Goal: Information Seeking & Learning: Learn about a topic

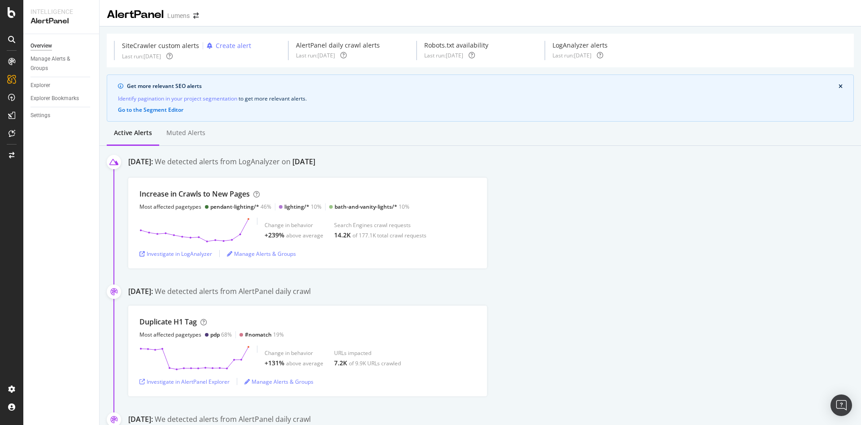
scroll to position [18, 0]
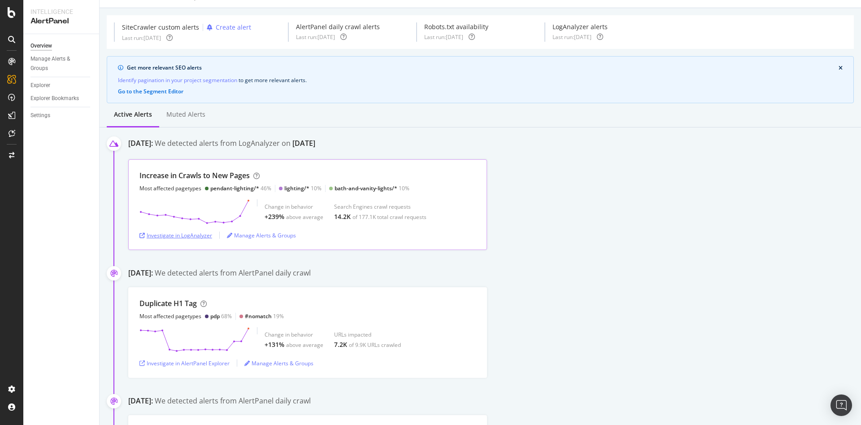
click at [176, 237] on div "Investigate in LogAnalyzer" at bounding box center [176, 235] width 73 height 8
click at [159, 236] on div "Investigate in LogAnalyzer" at bounding box center [176, 235] width 73 height 8
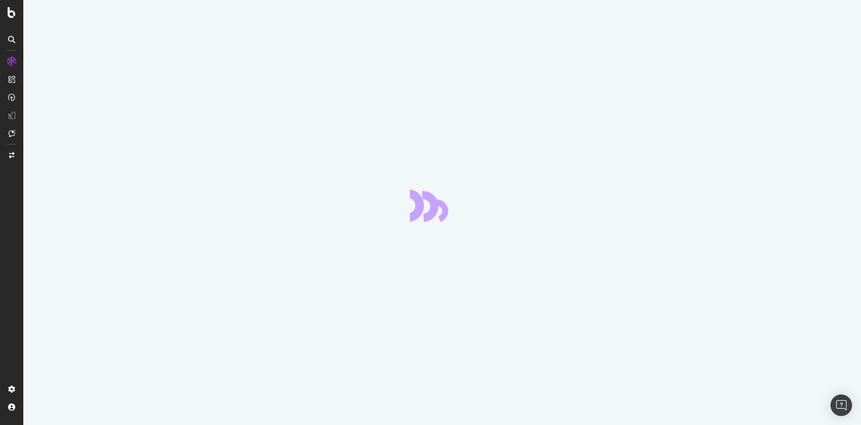
click at [176, 237] on div at bounding box center [430, 212] width 861 height 425
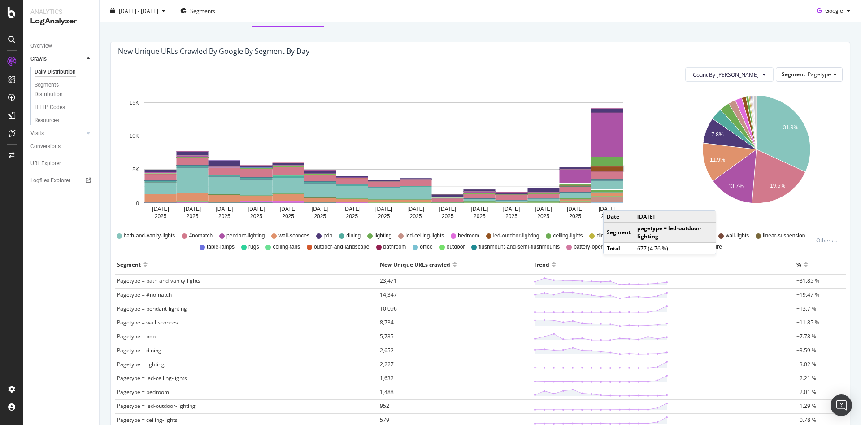
scroll to position [74, 0]
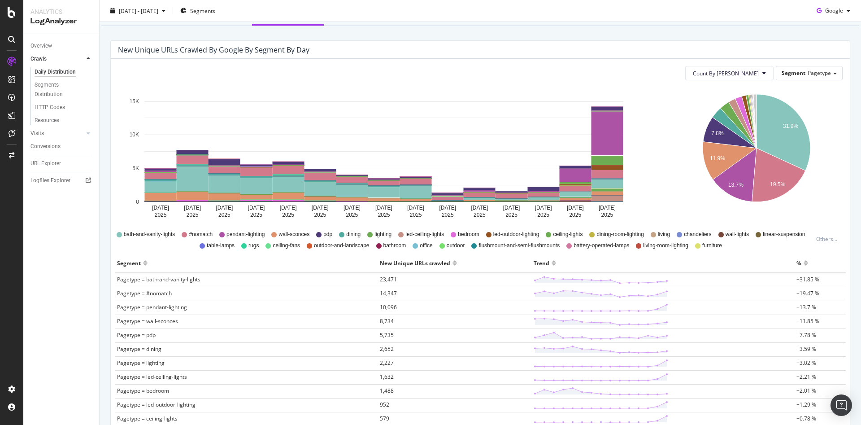
click at [158, 312] on td "Pagetype = pendant-lighting" at bounding box center [246, 308] width 263 height 14
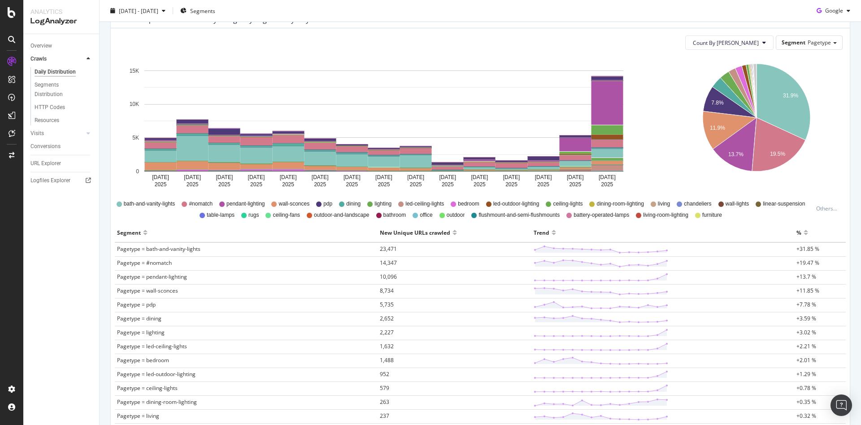
scroll to position [137, 0]
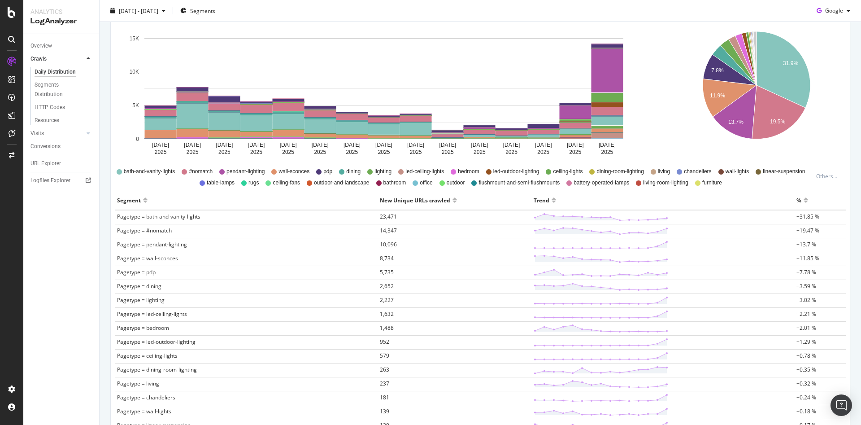
click at [381, 242] on span "10,096" at bounding box center [388, 244] width 17 height 8
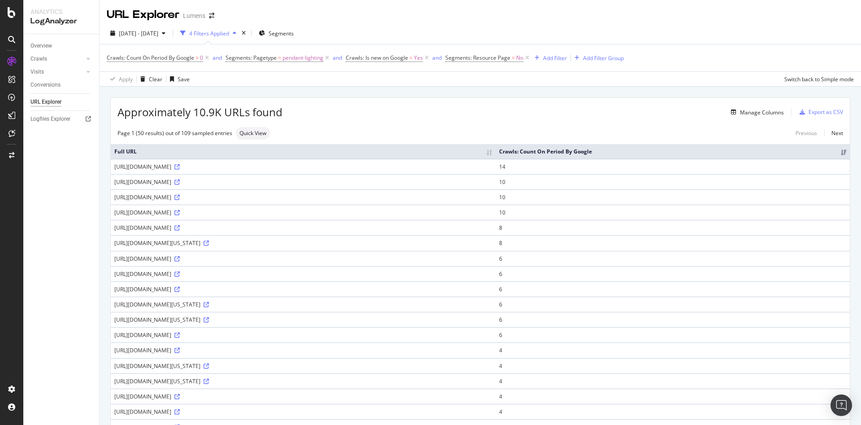
click at [153, 25] on div "2025 Aug. 5th - Aug. 19th 4 Filters Applied Segments Crawls: Count On Period By…" at bounding box center [481, 54] width 762 height 64
click at [151, 27] on div "[DATE] - [DATE]" at bounding box center [138, 32] width 62 height 13
click at [39, 60] on div "Crawls" at bounding box center [39, 58] width 17 height 9
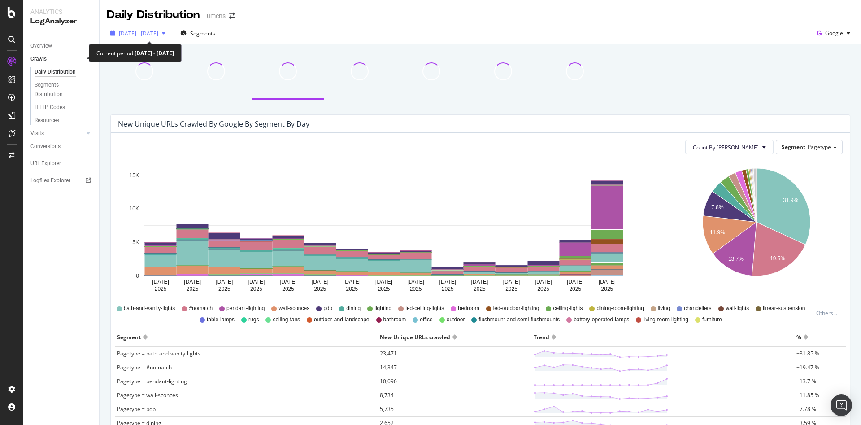
click at [158, 35] on span "[DATE] - [DATE]" at bounding box center [138, 34] width 39 height 8
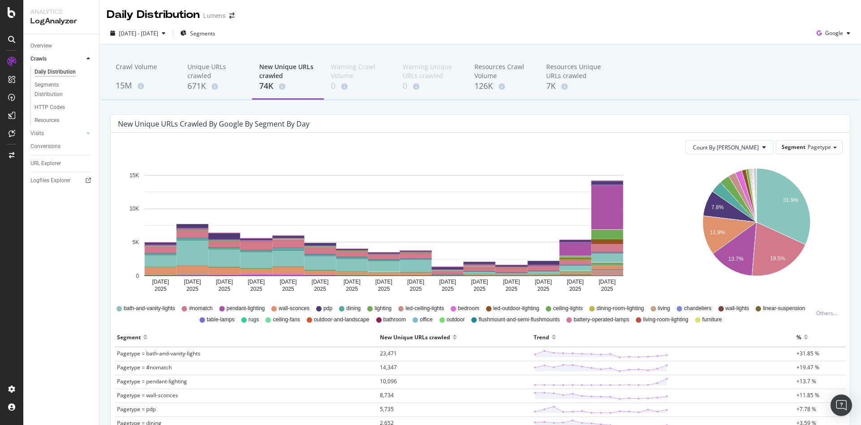
click at [439, 24] on div "2025 Aug. 5th - Aug. 19th Segments Google" at bounding box center [481, 33] width 762 height 22
click at [12, 7] on icon at bounding box center [12, 12] width 8 height 11
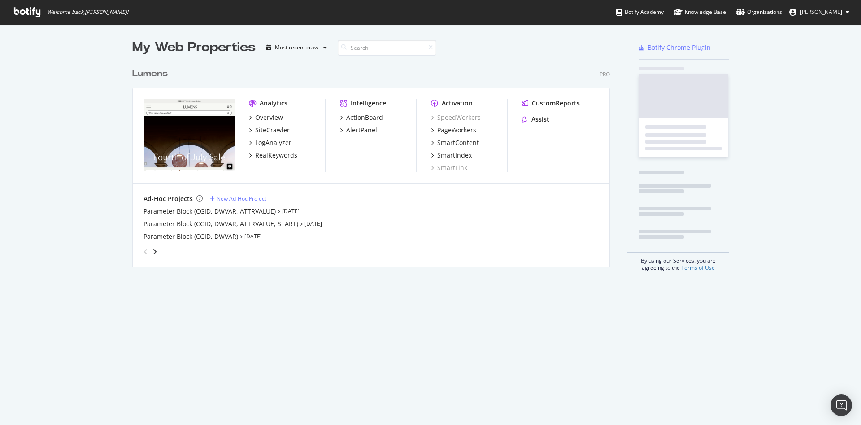
scroll to position [414, 841]
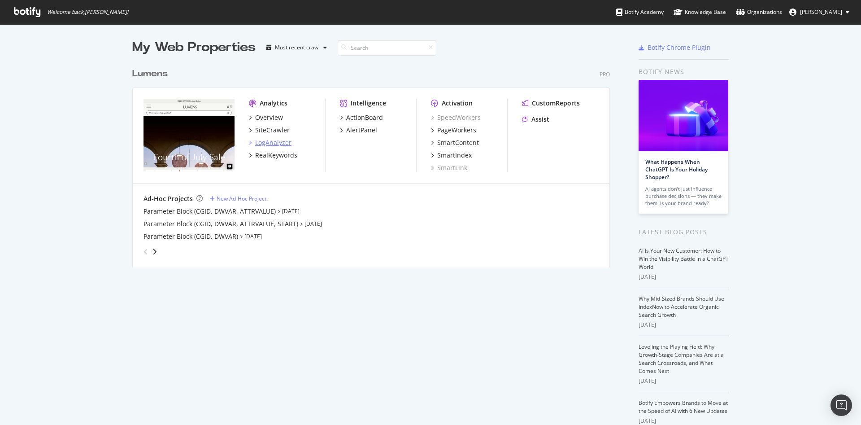
click at [255, 140] on div "LogAnalyzer" at bounding box center [273, 142] width 36 height 9
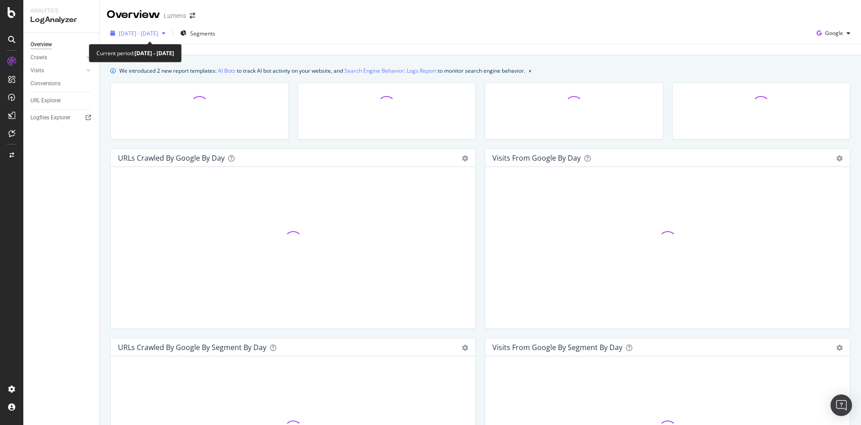
click at [158, 35] on span "2025 Jul. 22nd - Aug. 20th" at bounding box center [138, 34] width 39 height 8
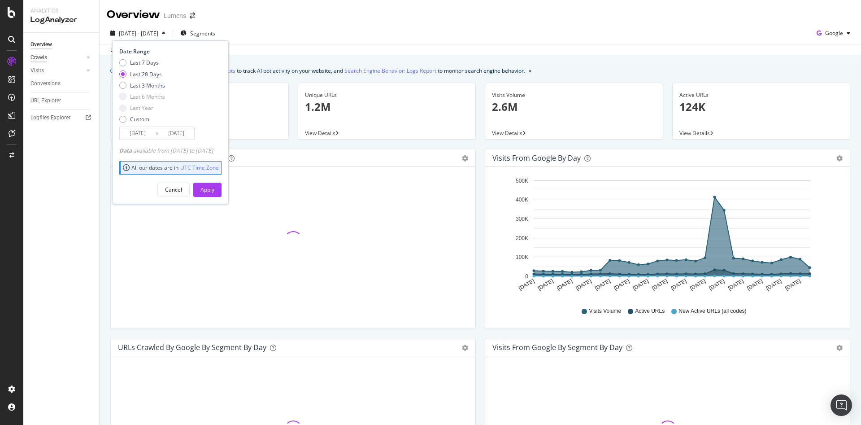
click at [44, 53] on div "Crawls" at bounding box center [39, 57] width 17 height 9
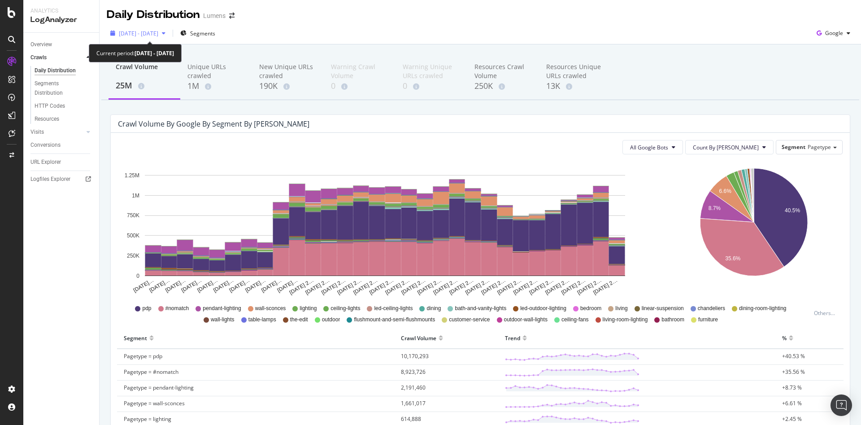
click at [169, 37] on div "2025 Jul. 22nd - Aug. 20th" at bounding box center [138, 32] width 62 height 13
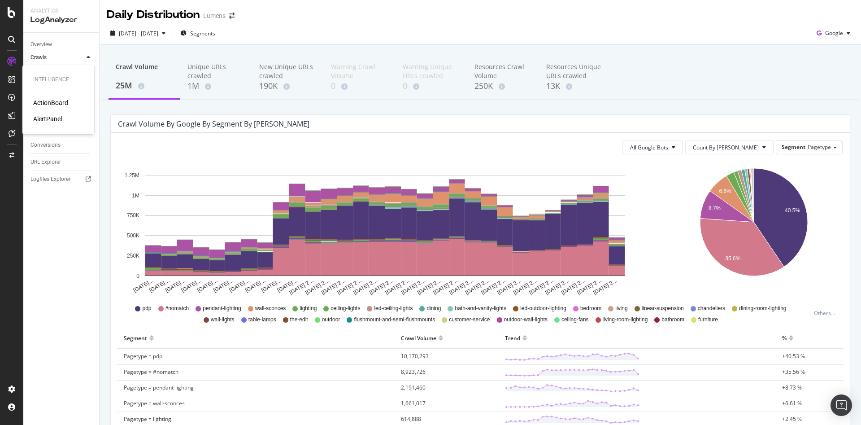
click at [52, 113] on div "ActionBoard AlertPanel" at bounding box center [58, 110] width 50 height 25
click at [51, 115] on div "AlertPanel" at bounding box center [47, 118] width 29 height 9
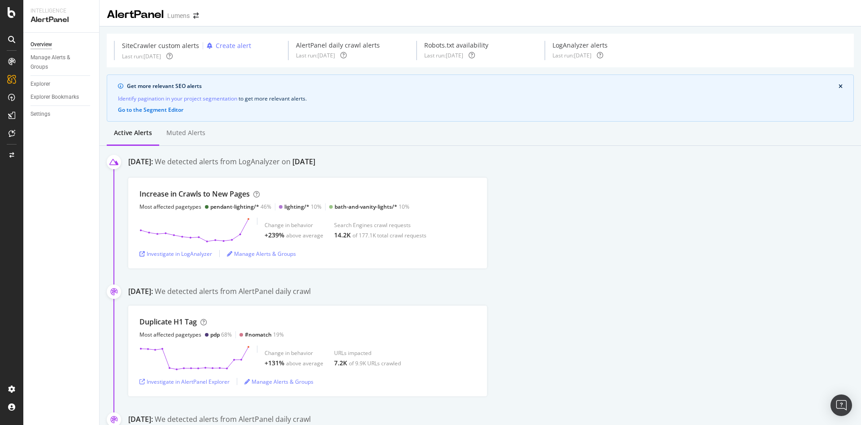
scroll to position [9, 0]
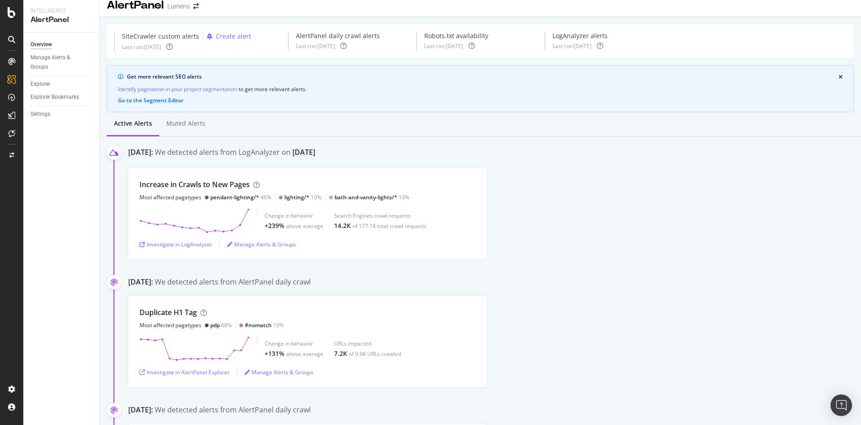
drag, startPoint x: 217, startPoint y: 202, endPoint x: 763, endPoint y: 296, distance: 554.3
click at [763, 296] on div "August 16th 2025: We detected alerts from AlertPanel daily crawl Duplicate H1 T…" at bounding box center [494, 332] width 733 height 110
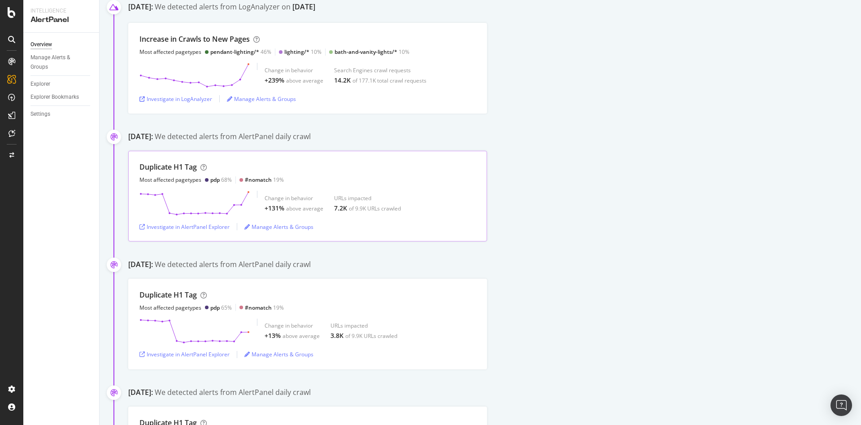
scroll to position [0, 0]
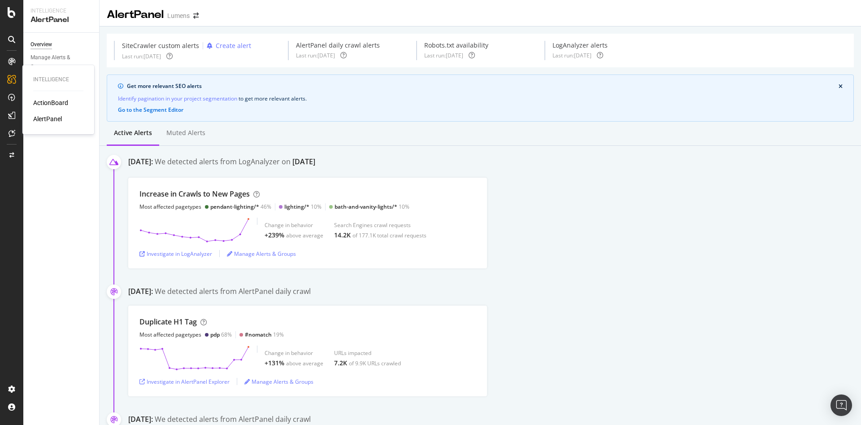
click at [46, 104] on div "ActionBoard" at bounding box center [50, 102] width 35 height 9
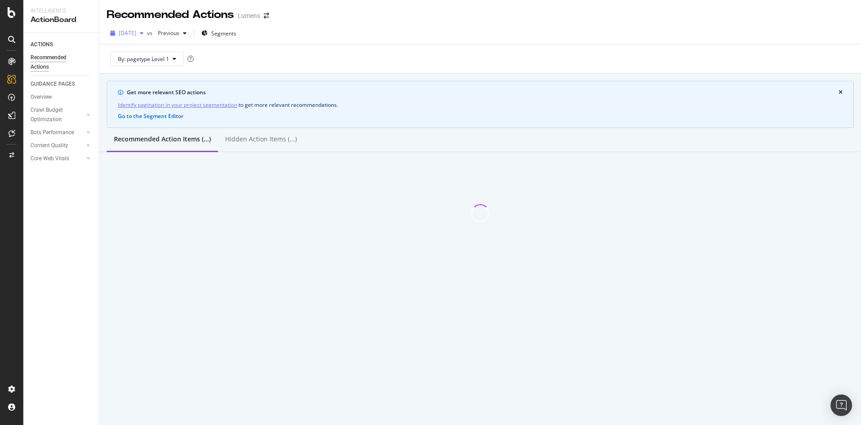
click at [136, 35] on span "2025 Aug. 3rd" at bounding box center [127, 33] width 17 height 8
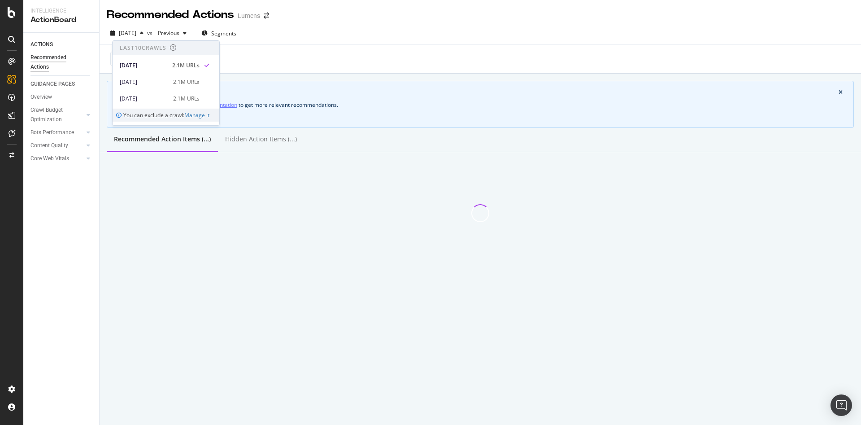
click at [360, 67] on div "By: pagetype Level 1" at bounding box center [480, 58] width 747 height 29
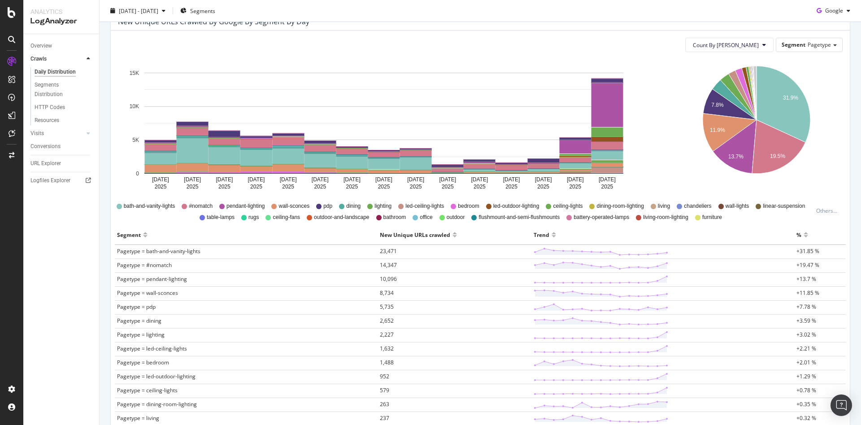
scroll to position [126, 0]
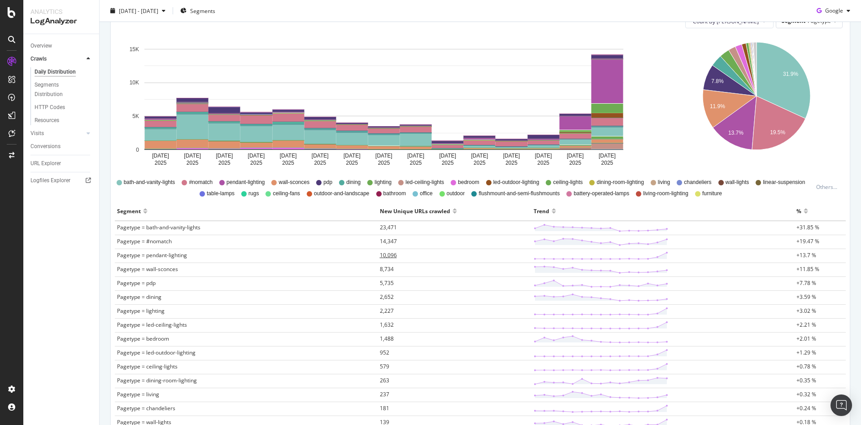
click at [395, 251] on td "10,096" at bounding box center [455, 256] width 154 height 14
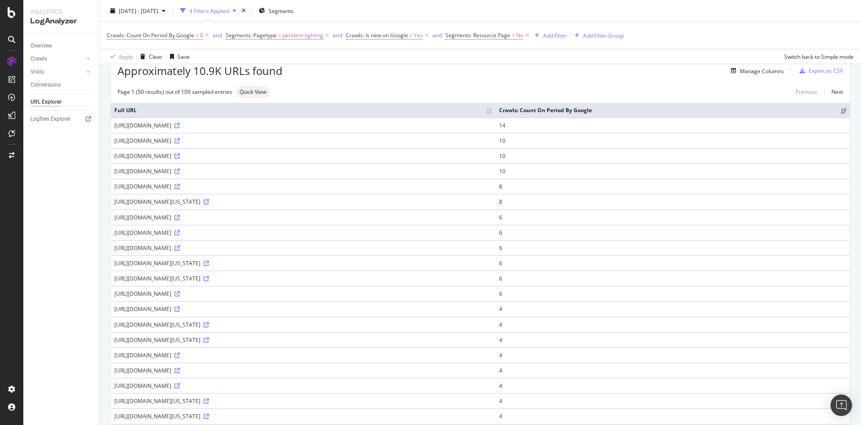
scroll to position [44, 0]
click at [180, 187] on icon at bounding box center [176, 183] width 5 height 5
click at [174, 294] on icon at bounding box center [176, 290] width 5 height 5
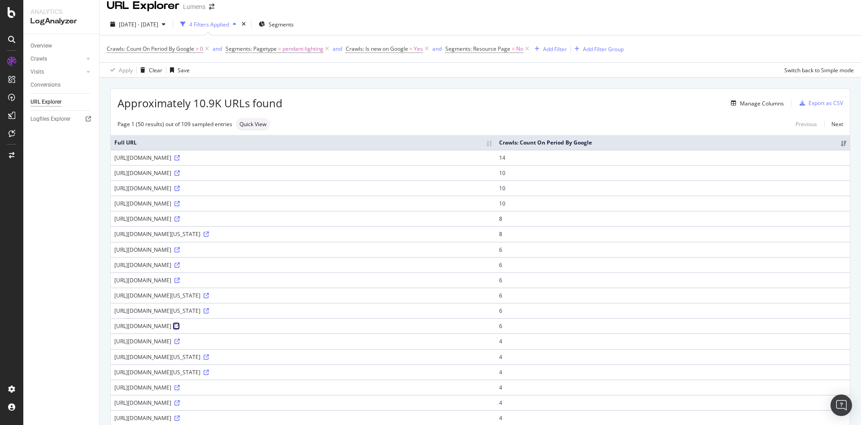
scroll to position [0, 0]
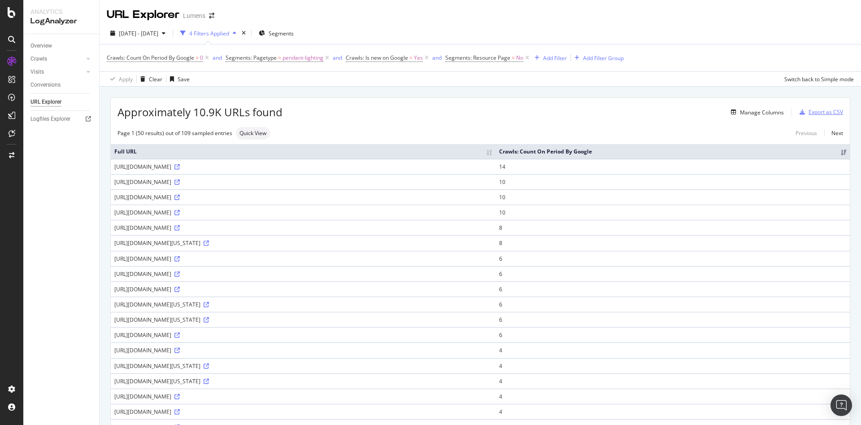
click at [815, 109] on div "Export as CSV" at bounding box center [826, 112] width 35 height 8
click at [180, 201] on link at bounding box center [176, 197] width 7 height 8
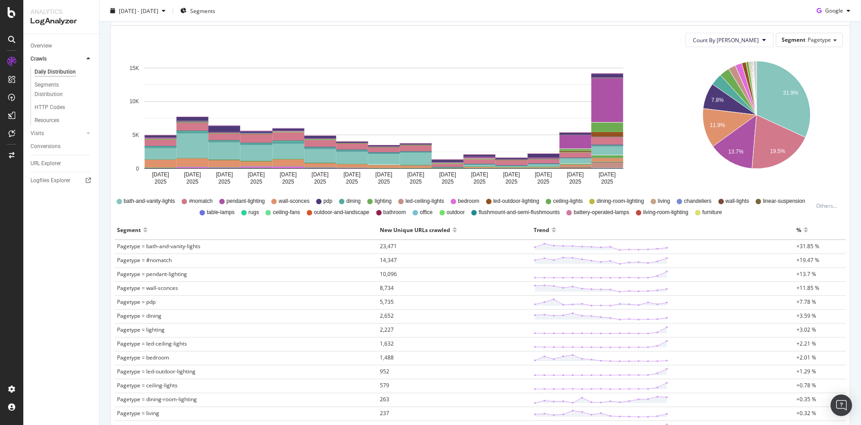
scroll to position [108, 0]
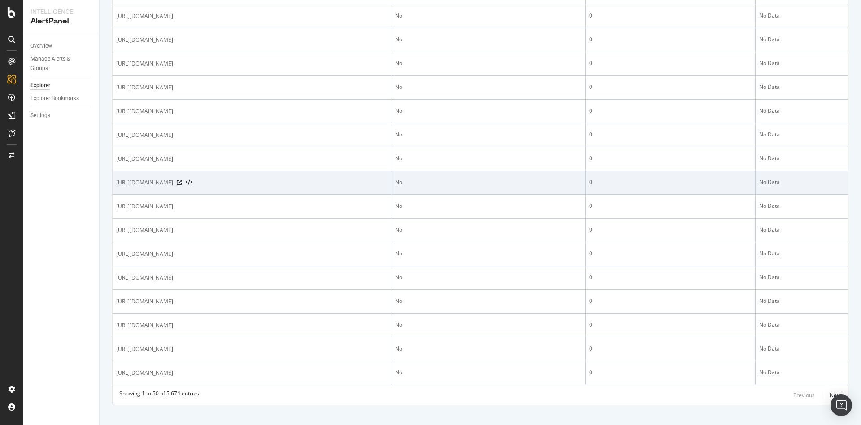
scroll to position [1065, 0]
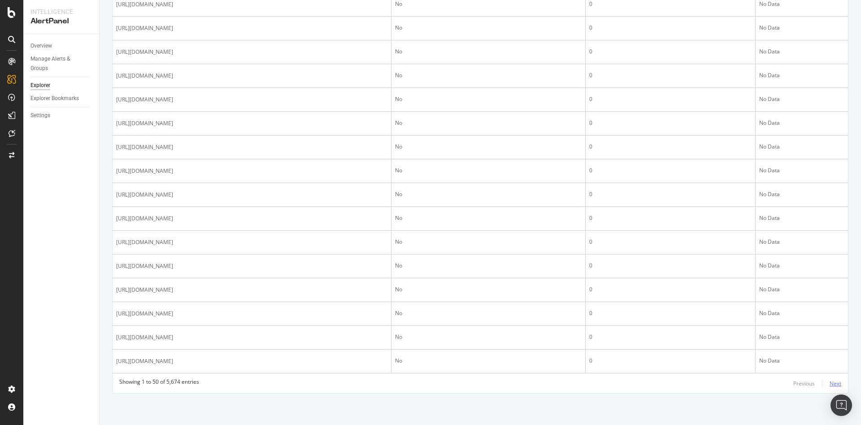
click at [830, 384] on div "Next" at bounding box center [836, 383] width 12 height 8
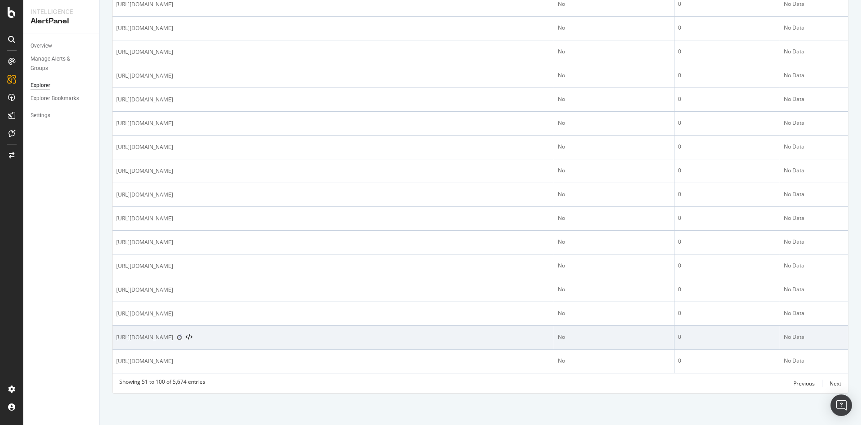
click at [182, 335] on icon at bounding box center [179, 337] width 5 height 5
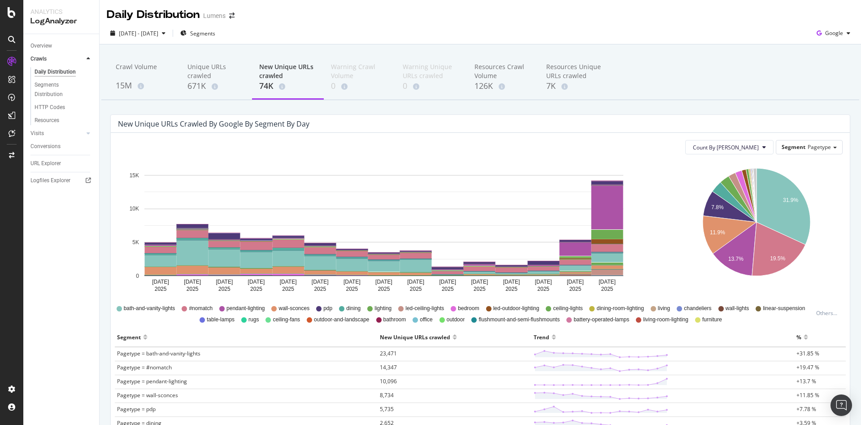
scroll to position [108, 0]
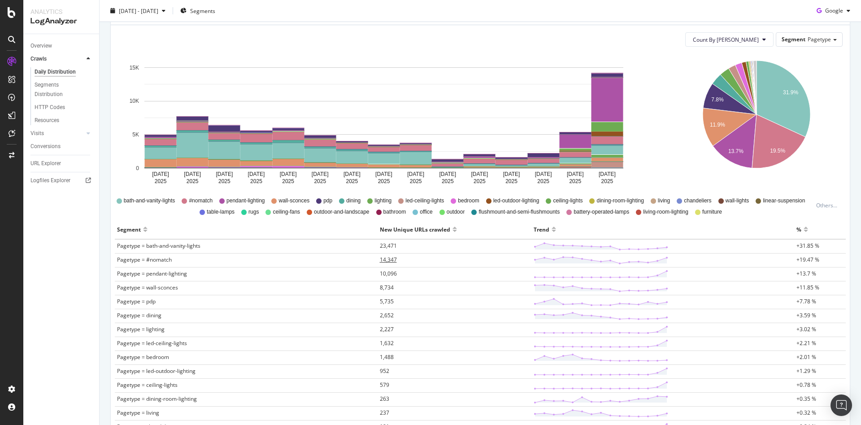
click at [381, 259] on span "14,347" at bounding box center [388, 260] width 17 height 8
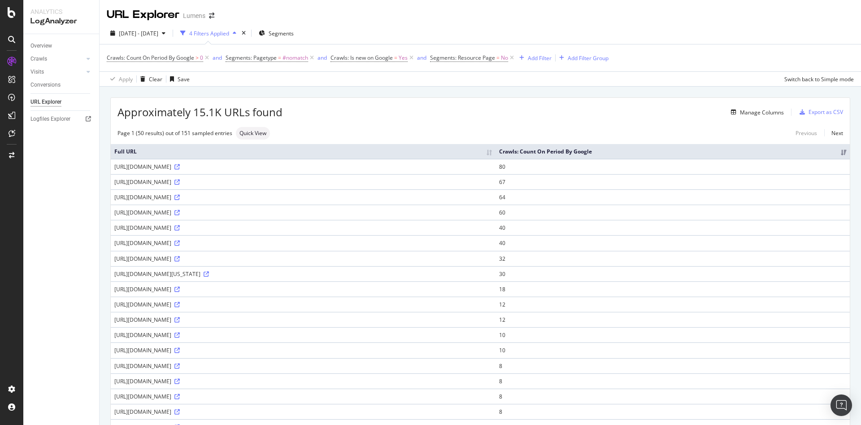
click at [381, 259] on div "[URL][DOMAIN_NAME]" at bounding box center [303, 259] width 378 height 8
click at [774, 13] on div "URL Explorer Lumens" at bounding box center [481, 11] width 762 height 22
